Goal: Transaction & Acquisition: Book appointment/travel/reservation

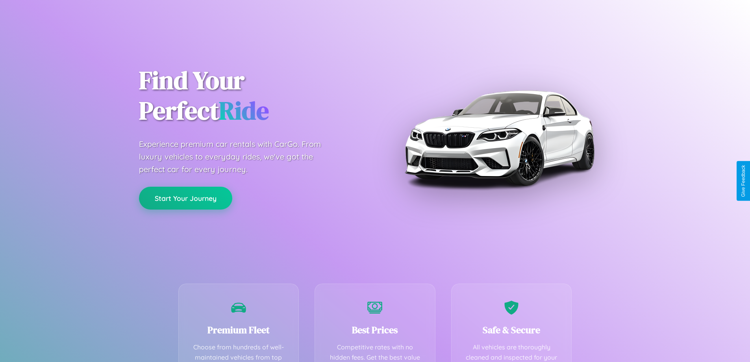
click at [185, 198] on button "Start Your Journey" at bounding box center [185, 198] width 93 height 23
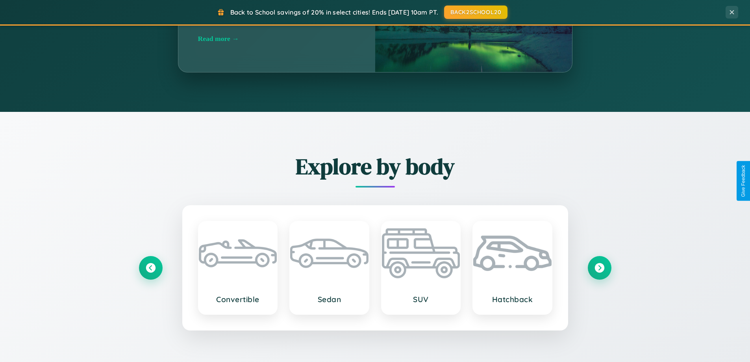
scroll to position [1265, 0]
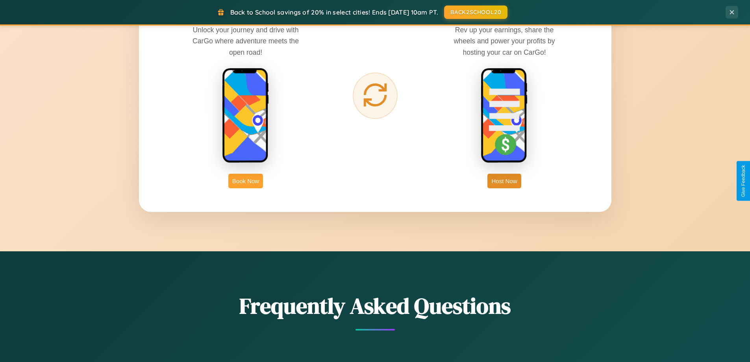
click at [246, 181] on button "Book Now" at bounding box center [245, 181] width 35 height 15
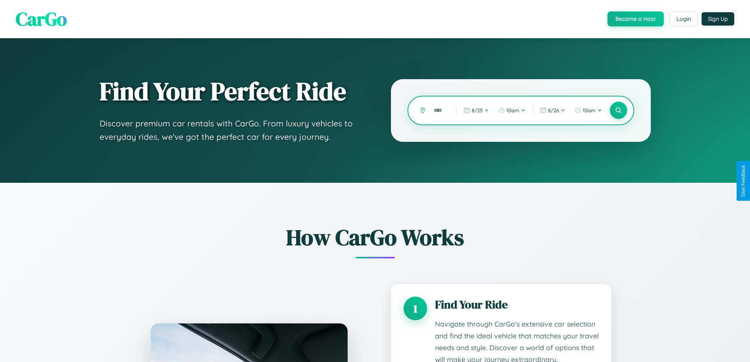
click at [439, 110] on input "text" at bounding box center [439, 111] width 19 height 14
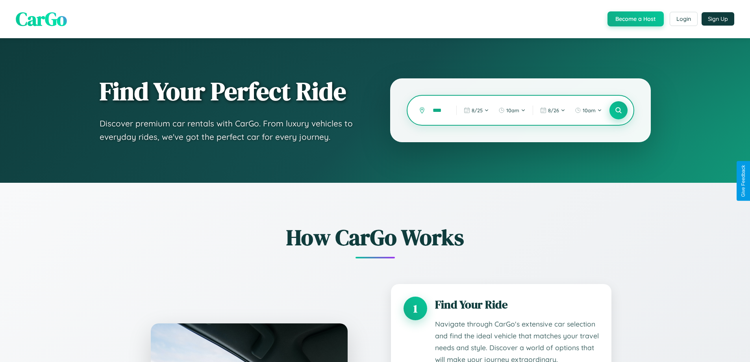
type input "****"
click at [618, 110] on icon at bounding box center [618, 110] width 7 height 7
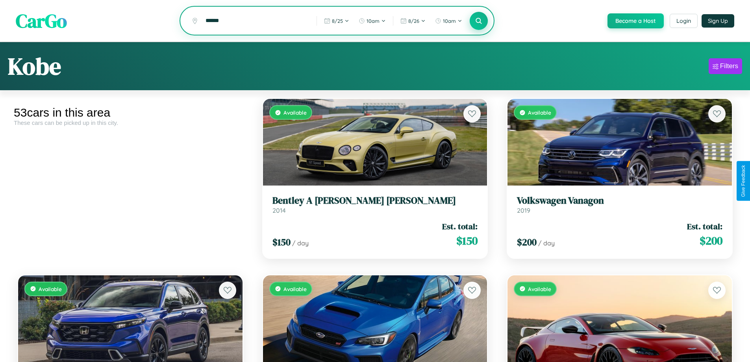
click at [478, 21] on icon at bounding box center [478, 20] width 7 height 7
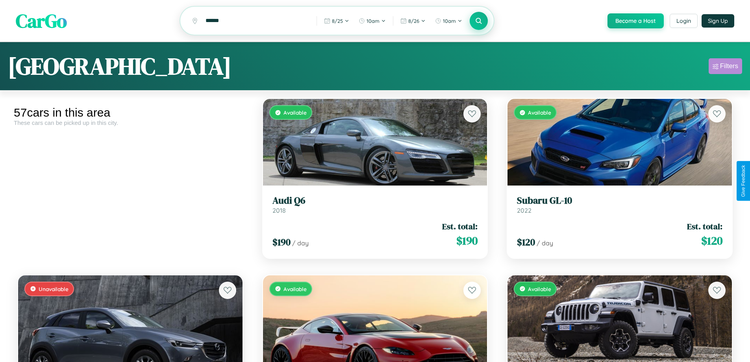
click at [725, 67] on div "Filters" at bounding box center [729, 66] width 18 height 8
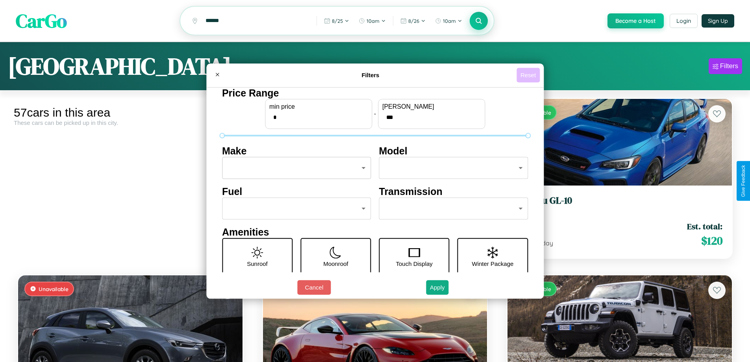
click at [529, 75] on button "Reset" at bounding box center [528, 75] width 23 height 15
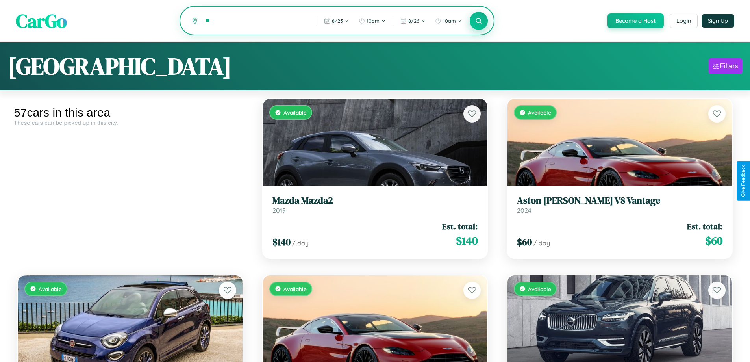
type input "*"
type input "*********"
click at [478, 21] on icon at bounding box center [478, 20] width 7 height 7
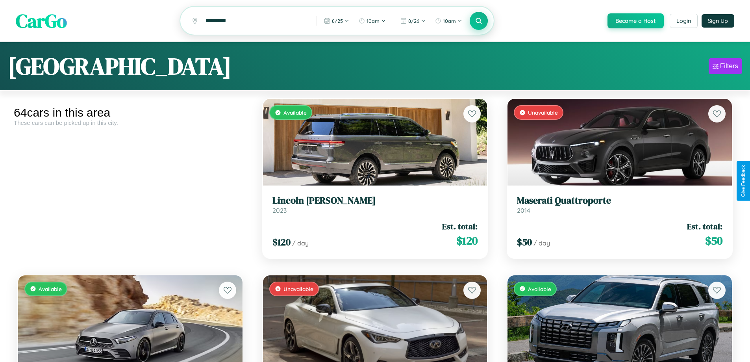
scroll to position [111, 0]
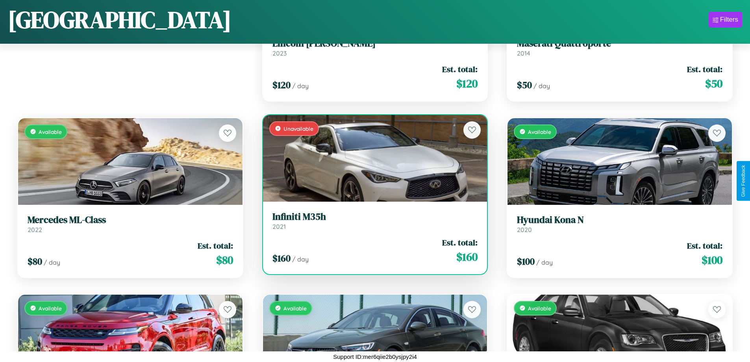
click at [372, 224] on link "Infiniti M35h 2021" at bounding box center [376, 220] width 206 height 19
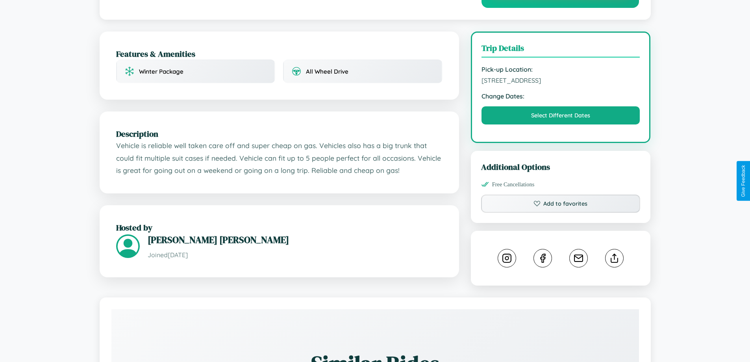
scroll to position [463, 0]
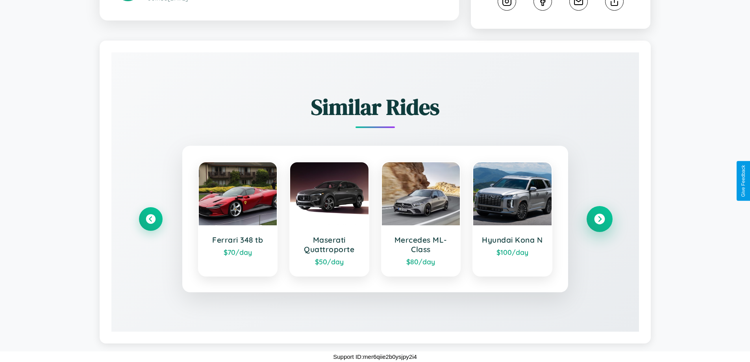
click at [599, 219] on icon at bounding box center [599, 219] width 11 height 11
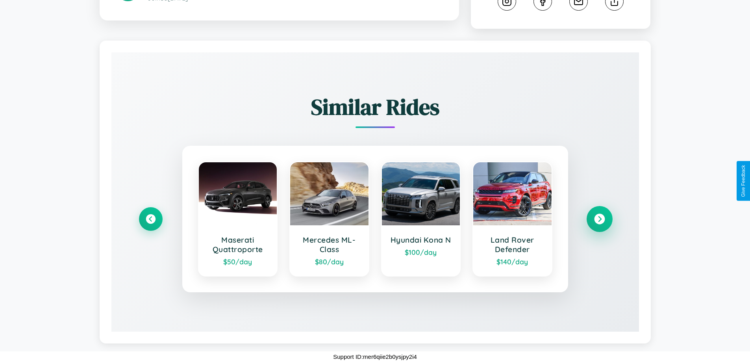
click at [599, 219] on icon at bounding box center [599, 219] width 11 height 11
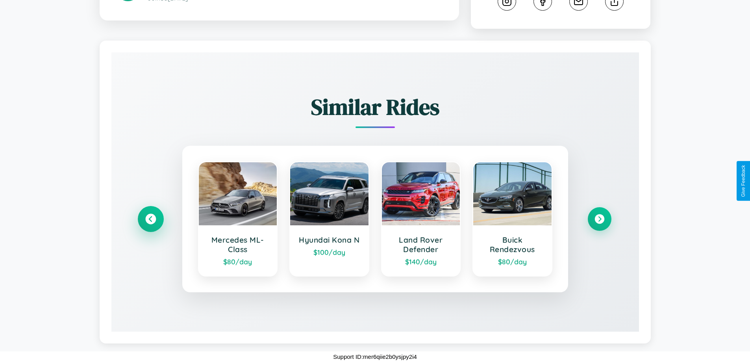
click at [150, 219] on icon at bounding box center [150, 219] width 11 height 11
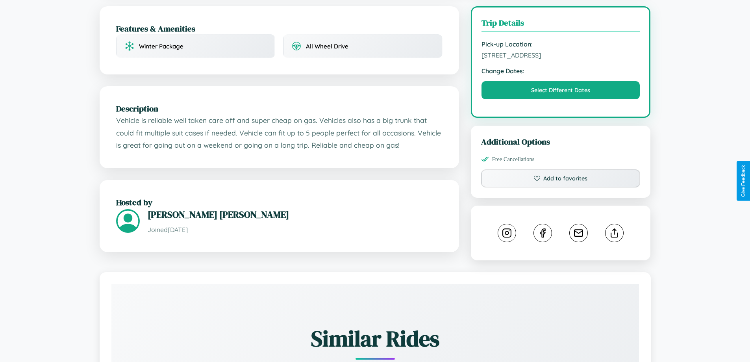
scroll to position [229, 0]
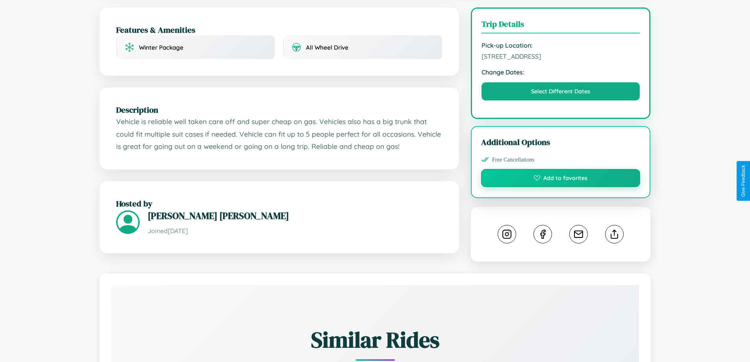
click at [561, 179] on button "Add to favorites" at bounding box center [560, 178] width 159 height 18
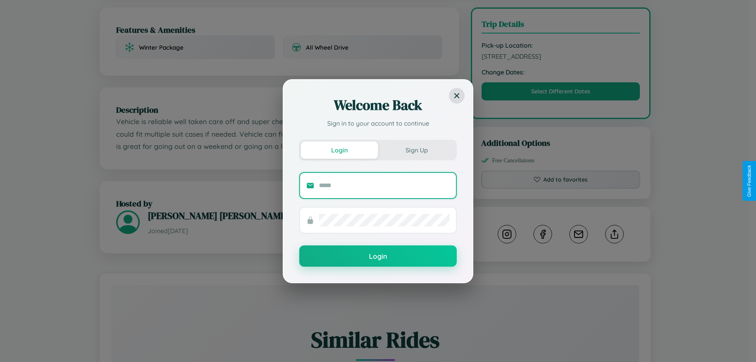
click at [384, 185] on input "text" at bounding box center [384, 185] width 131 height 13
type input "**********"
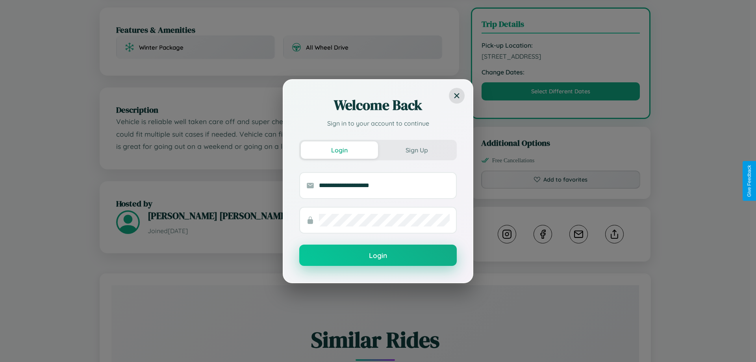
click at [378, 256] on button "Login" at bounding box center [378, 255] width 158 height 21
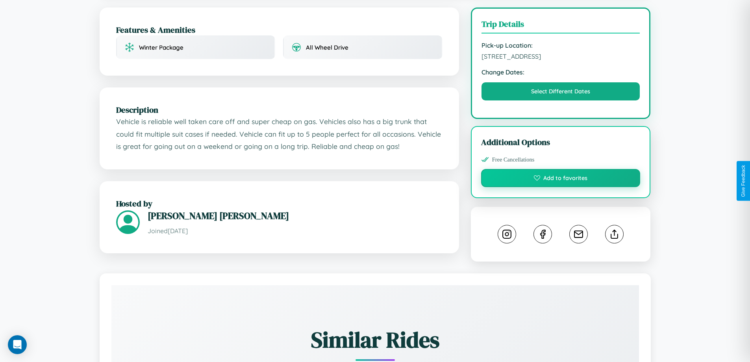
click at [561, 179] on button "Add to favorites" at bounding box center [560, 178] width 159 height 18
